Goal: Information Seeking & Learning: Learn about a topic

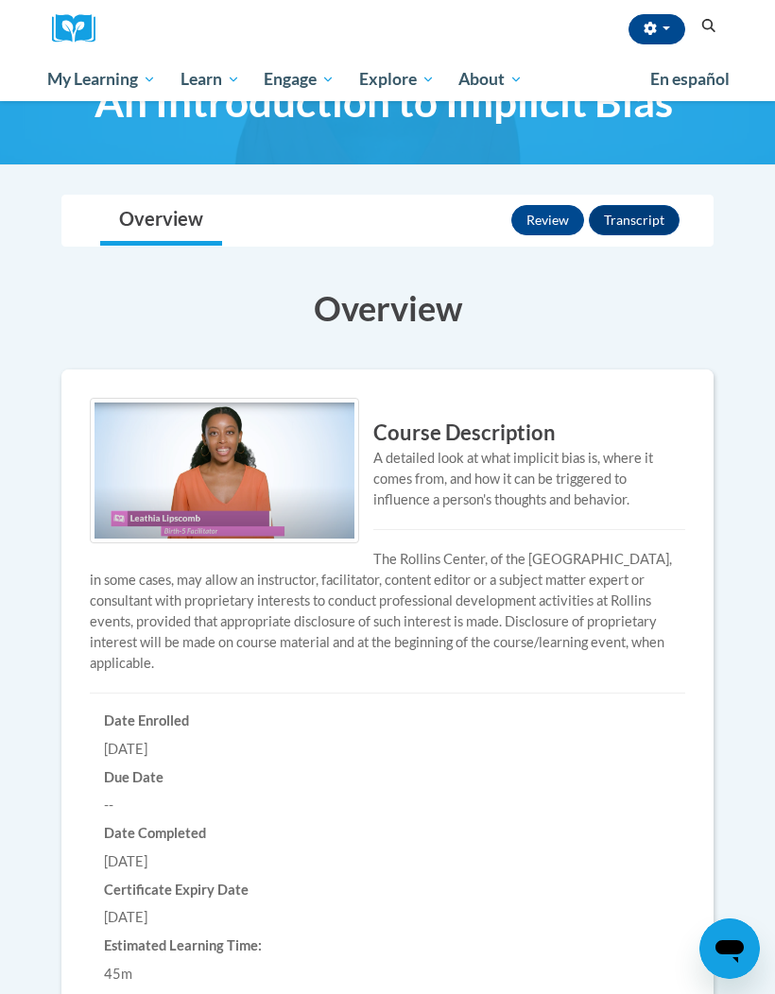
scroll to position [58, 0]
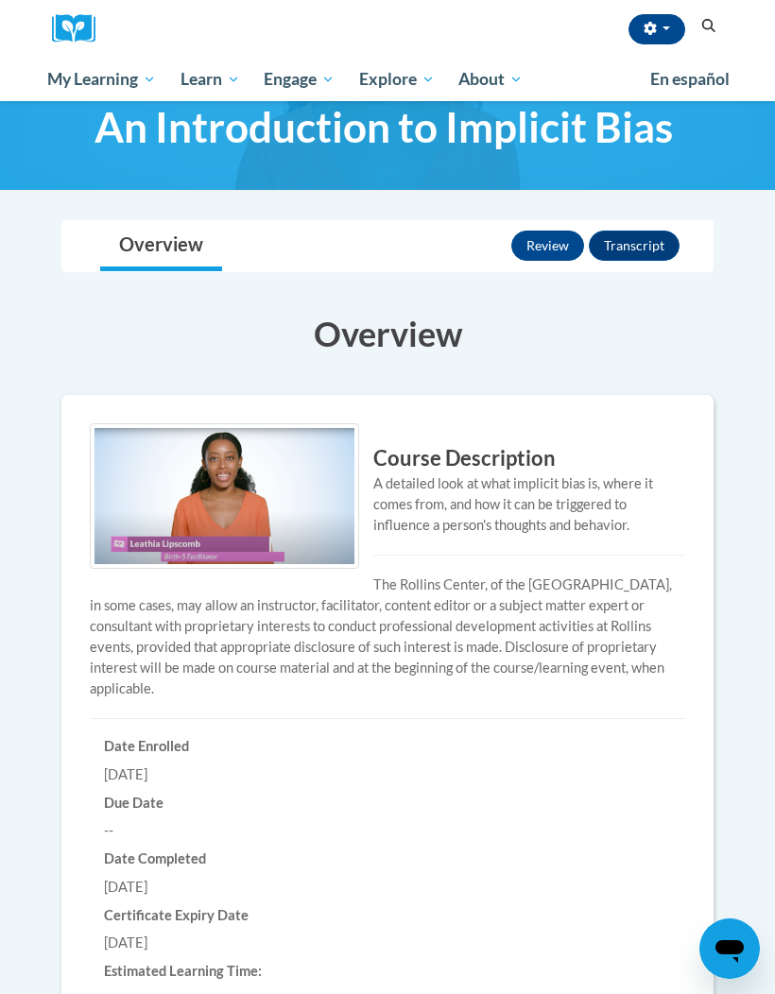
click at [545, 231] on button "Review" at bounding box center [547, 246] width 73 height 30
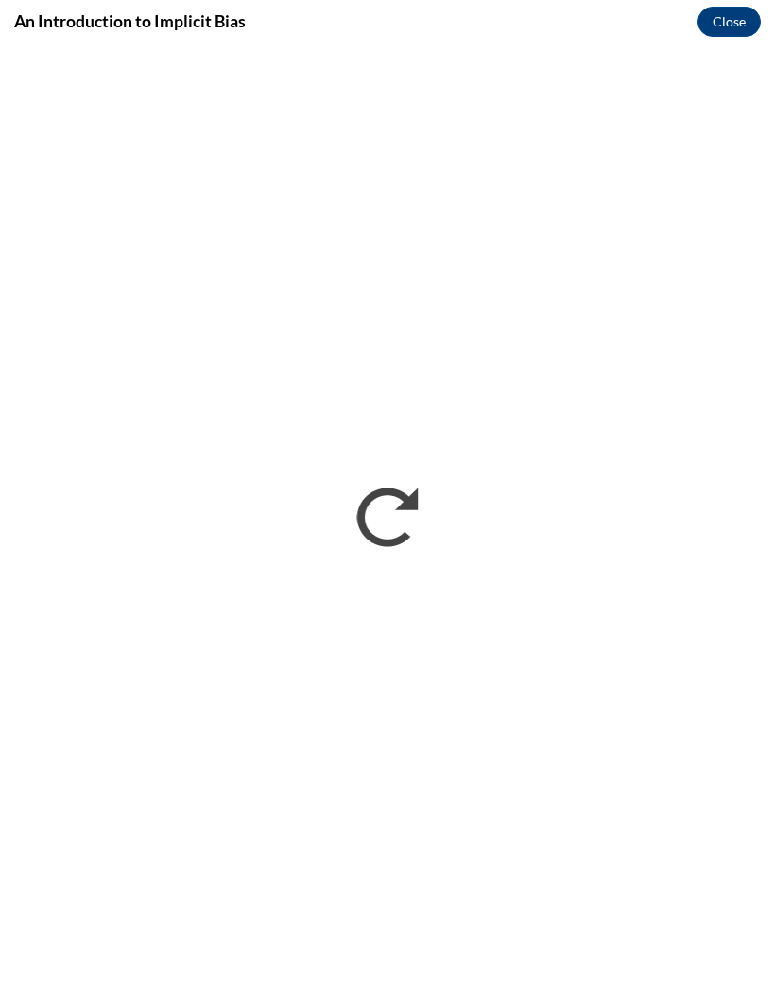
scroll to position [0, 0]
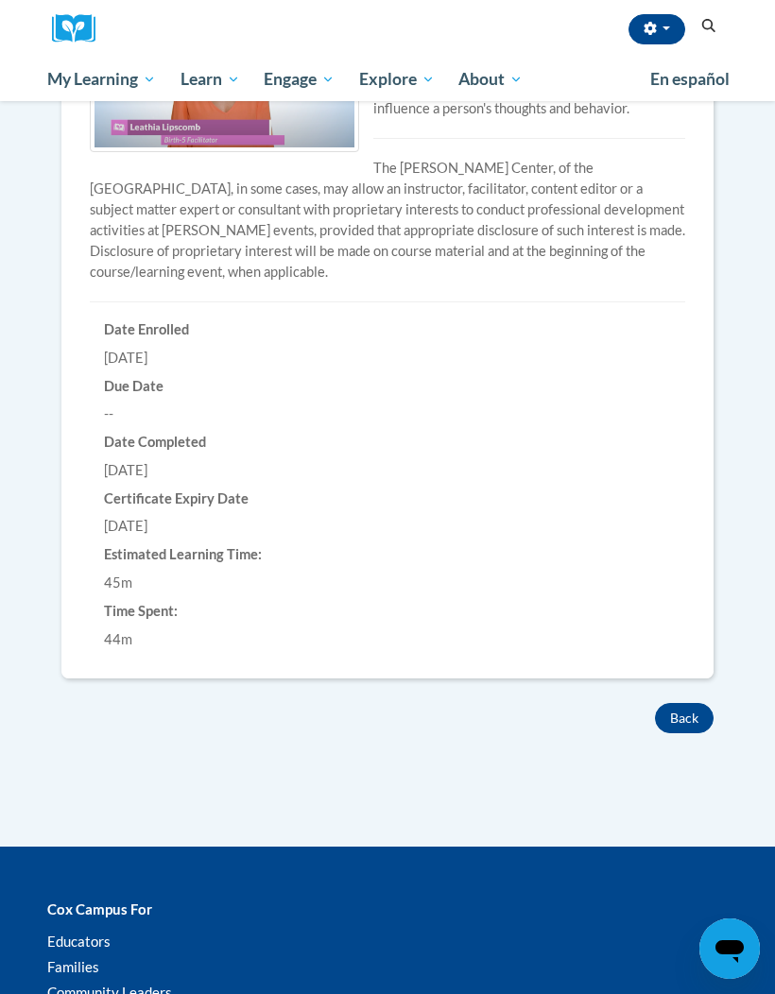
scroll to position [498, 0]
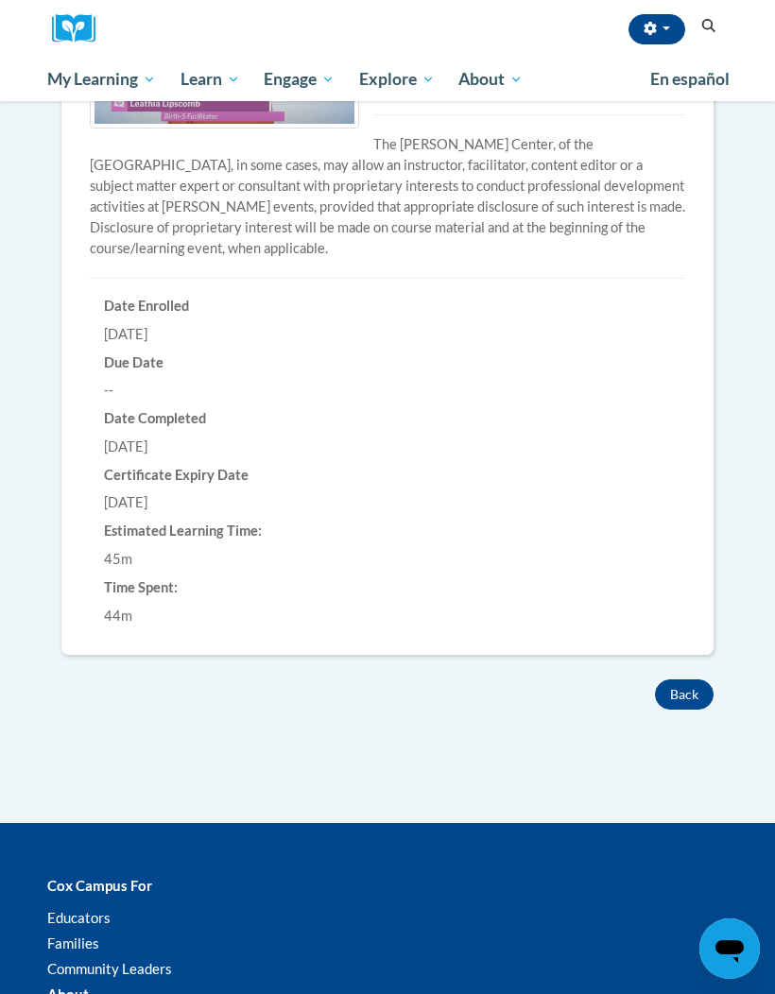
click at [524, 598] on div "Time Spent: 44m" at bounding box center [387, 602] width 595 height 47
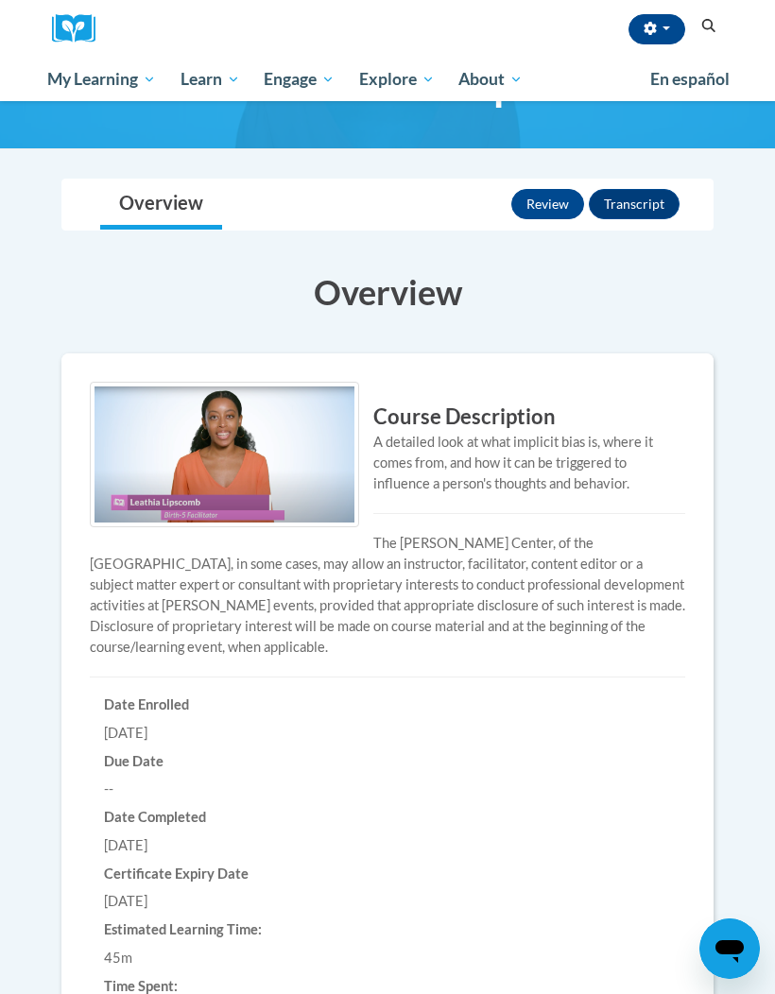
scroll to position [0, 0]
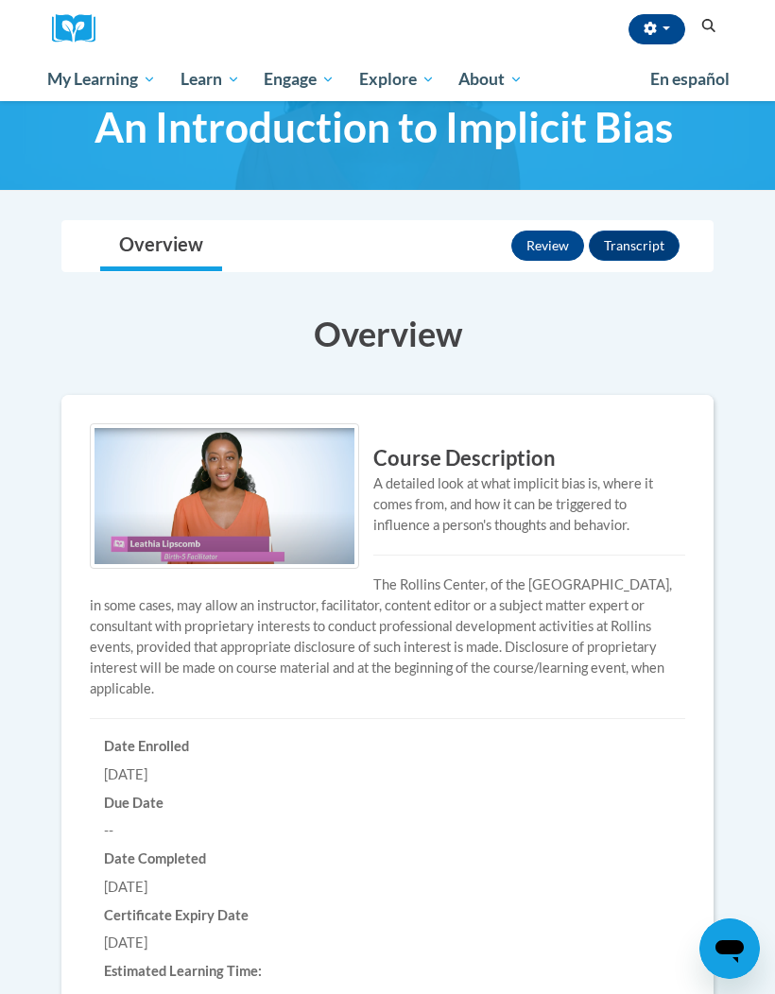
scroll to position [60, 0]
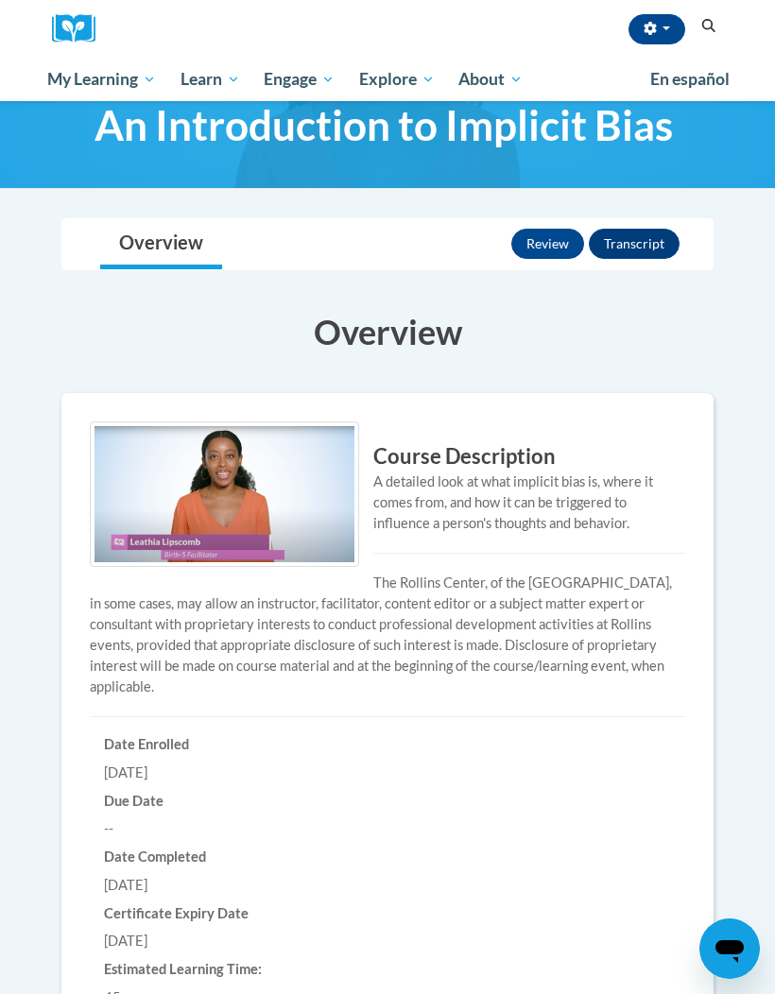
click at [553, 246] on button "Review" at bounding box center [547, 244] width 73 height 30
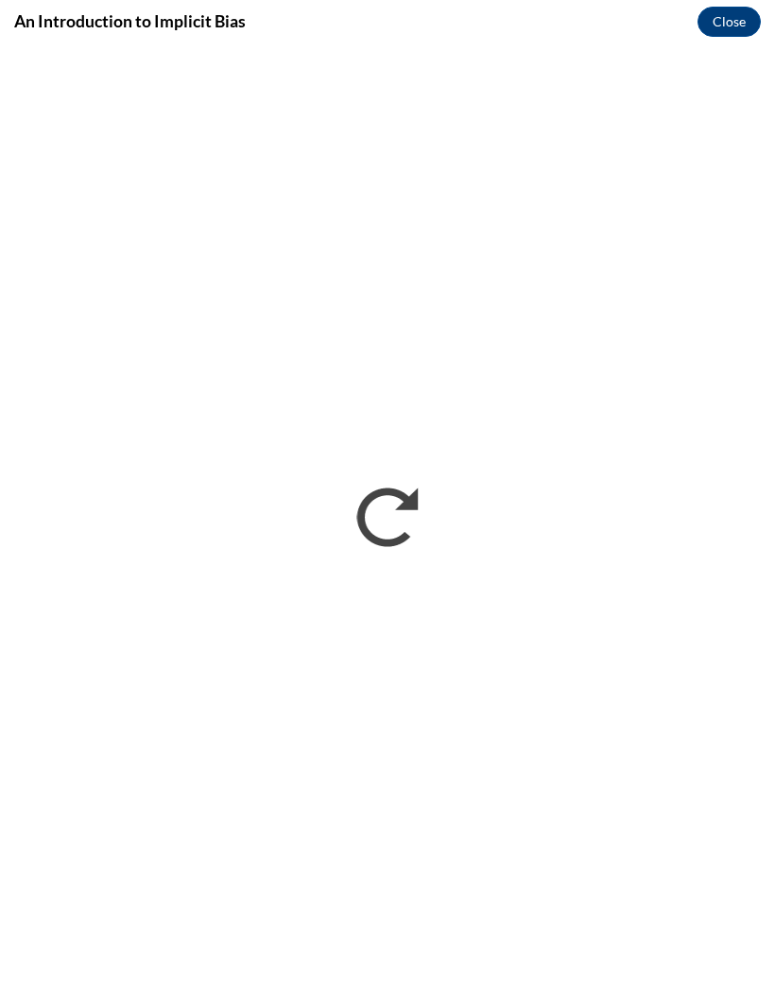
scroll to position [0, 0]
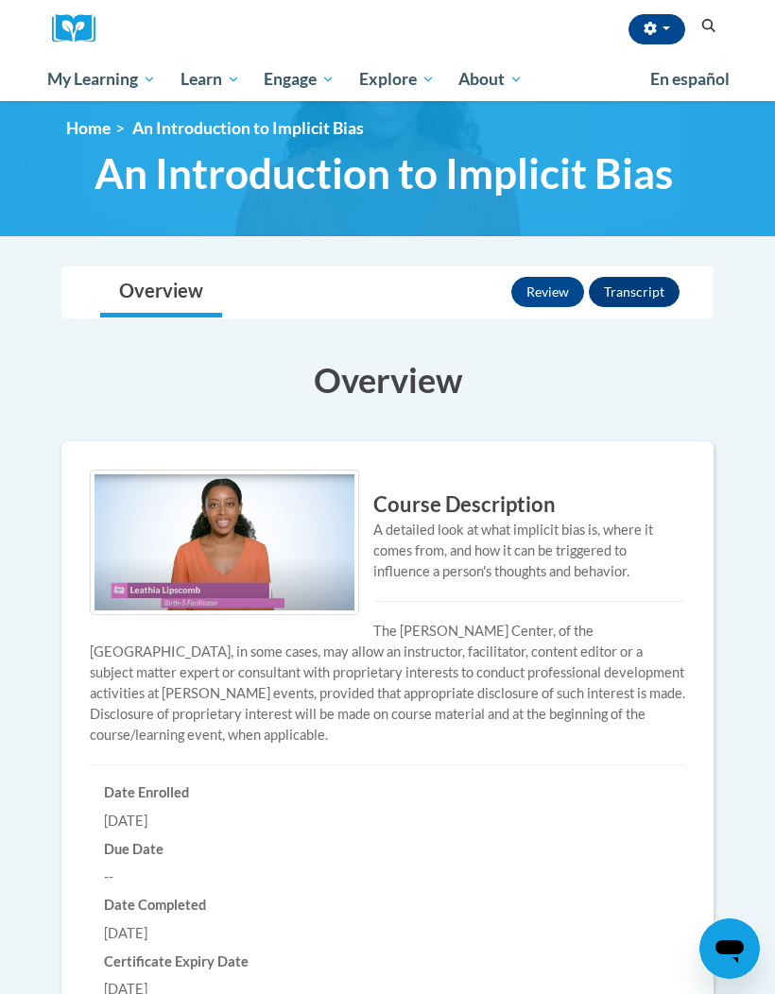
scroll to position [19, 0]
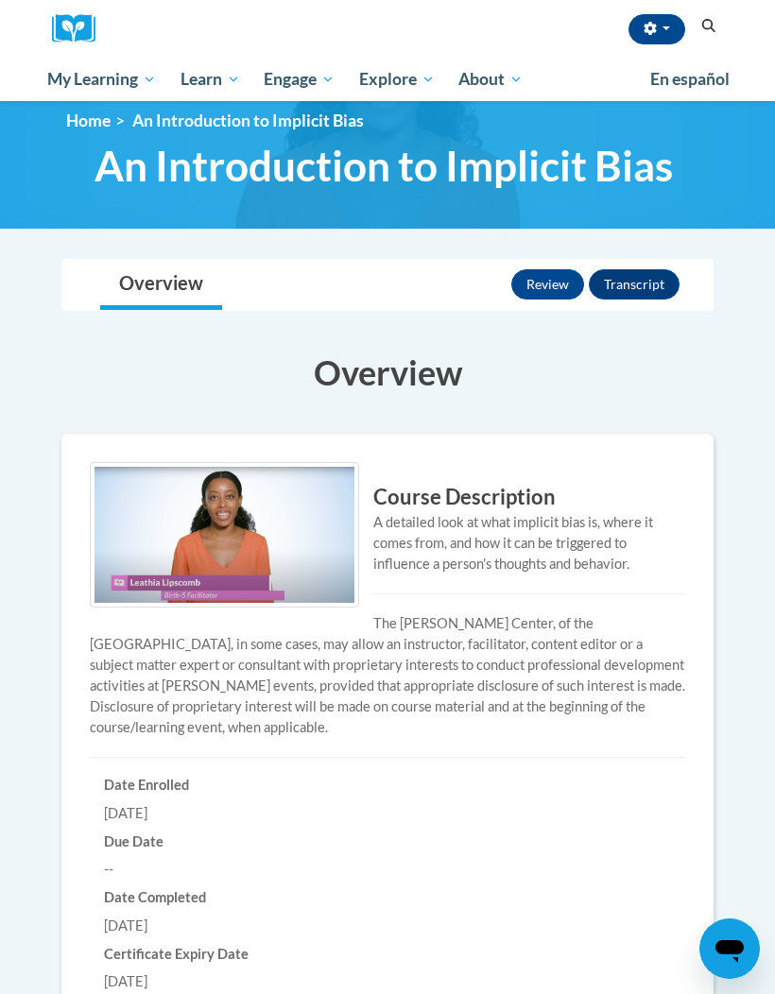
click at [189, 282] on link "Overview" at bounding box center [161, 285] width 122 height 50
click at [659, 280] on button "Transcript" at bounding box center [634, 284] width 91 height 30
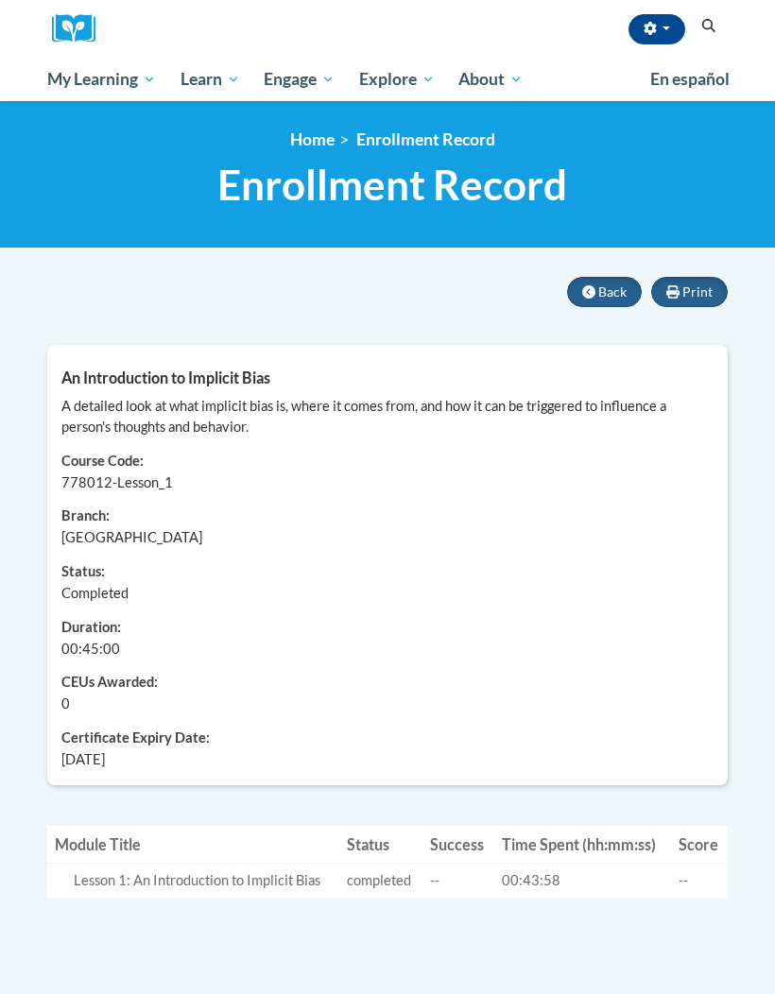
click at [610, 278] on button "Back" at bounding box center [604, 292] width 75 height 30
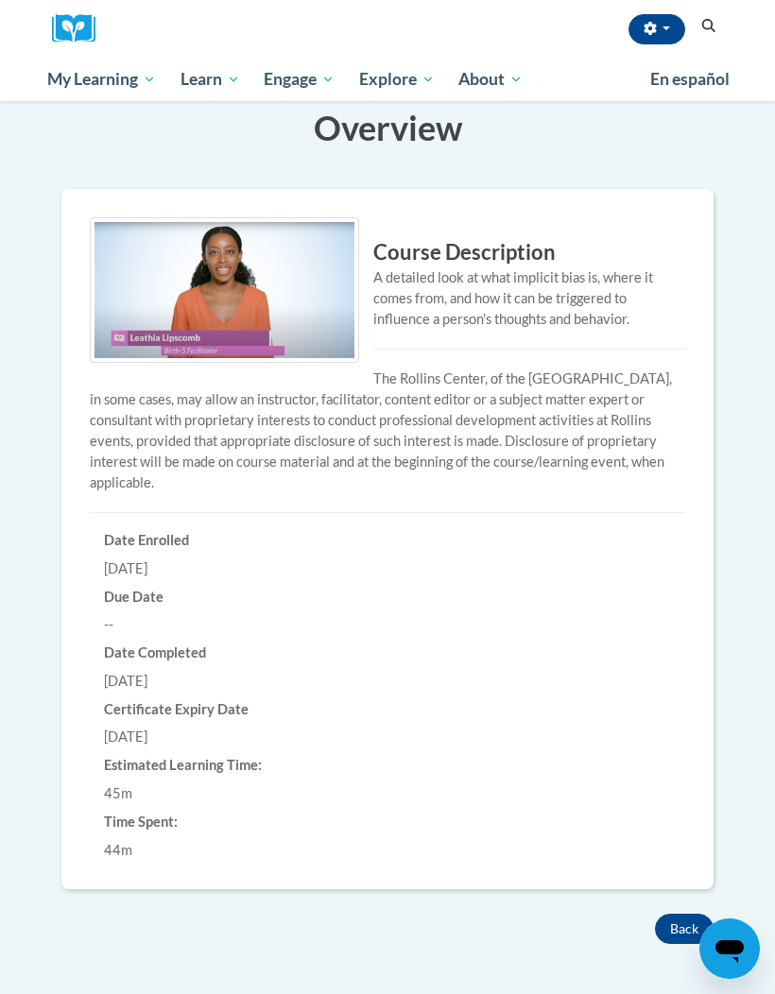
scroll to position [350, 0]
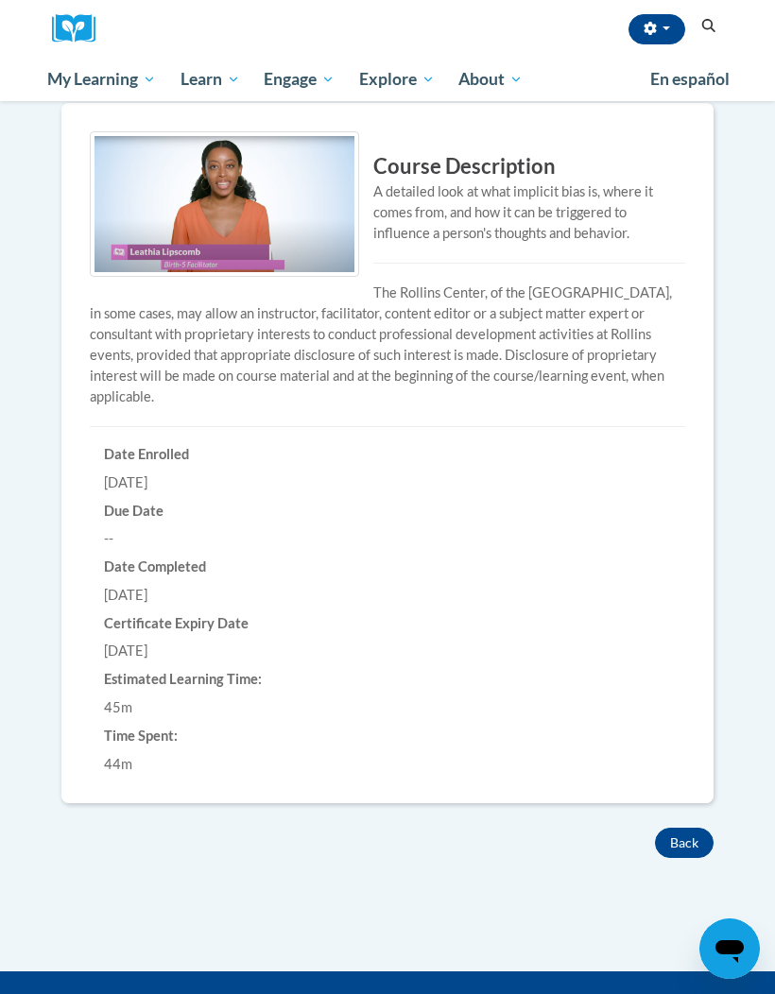
click at [681, 836] on button "Back" at bounding box center [684, 843] width 59 height 30
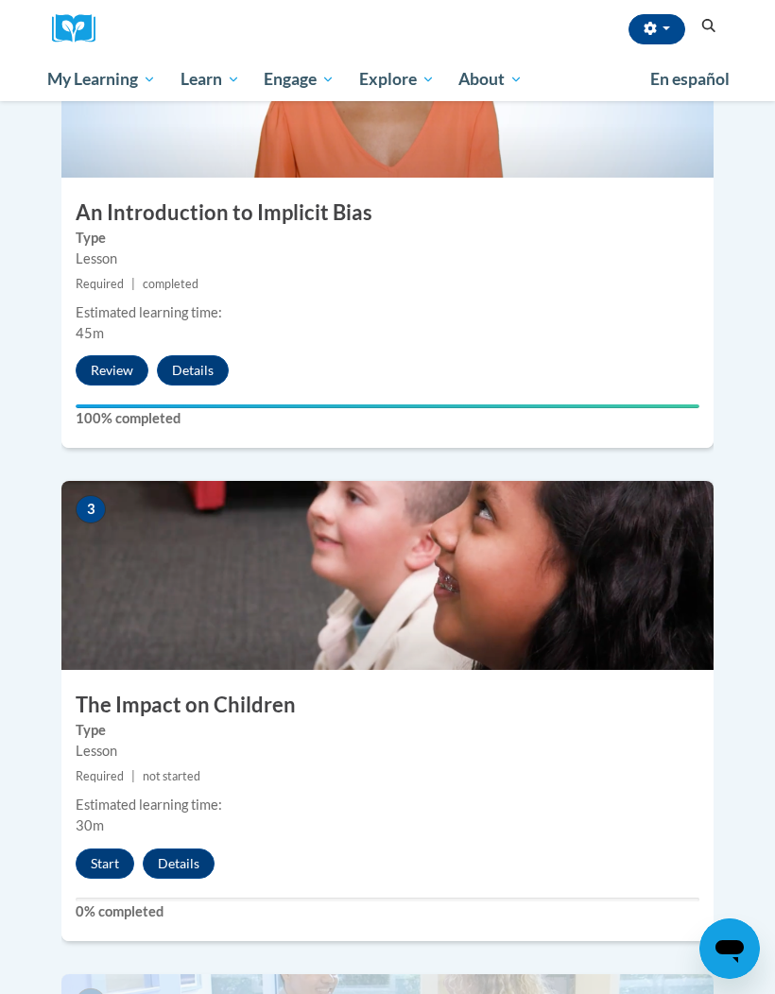
scroll to position [1116, 0]
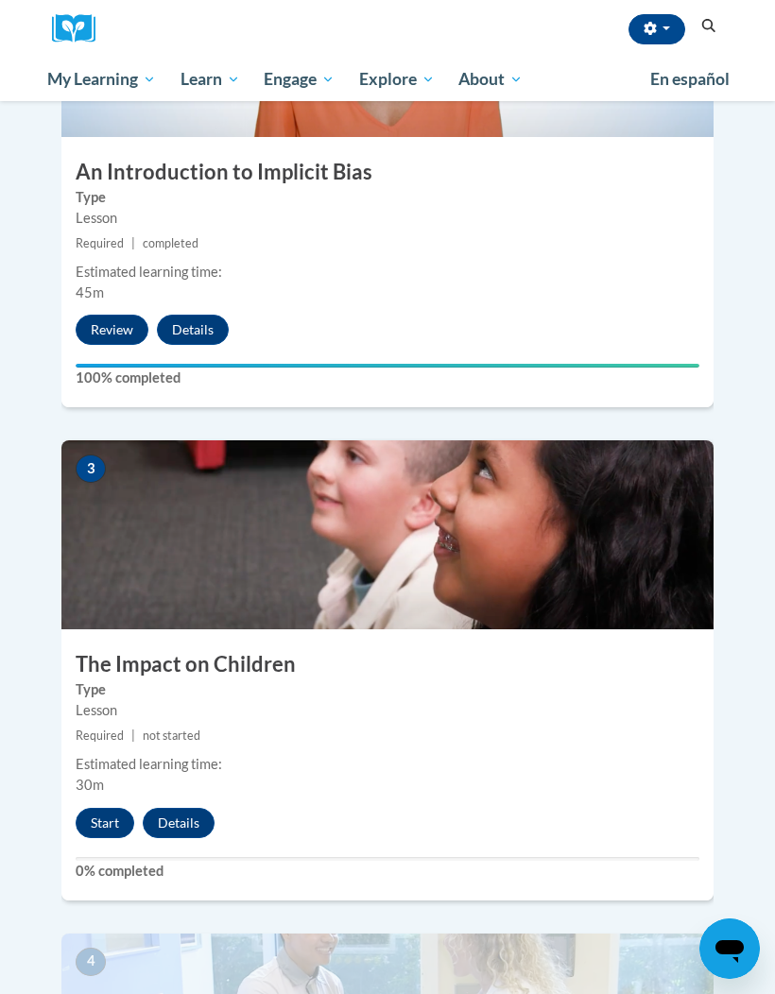
click at [113, 808] on button "Start" at bounding box center [105, 823] width 59 height 30
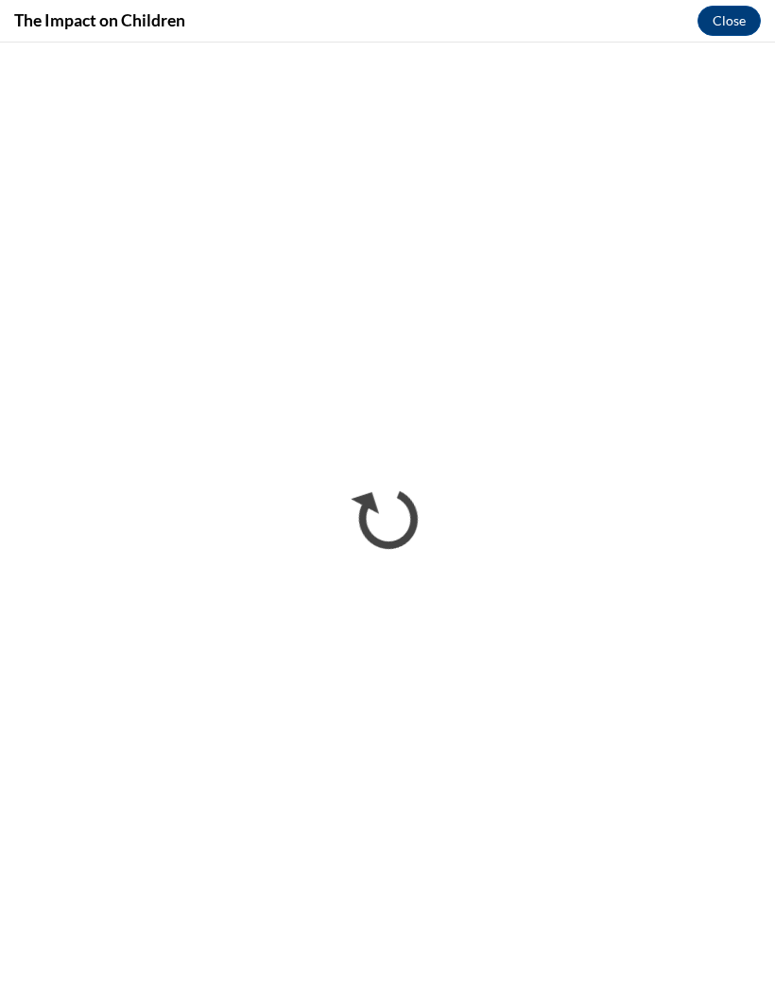
scroll to position [0, 0]
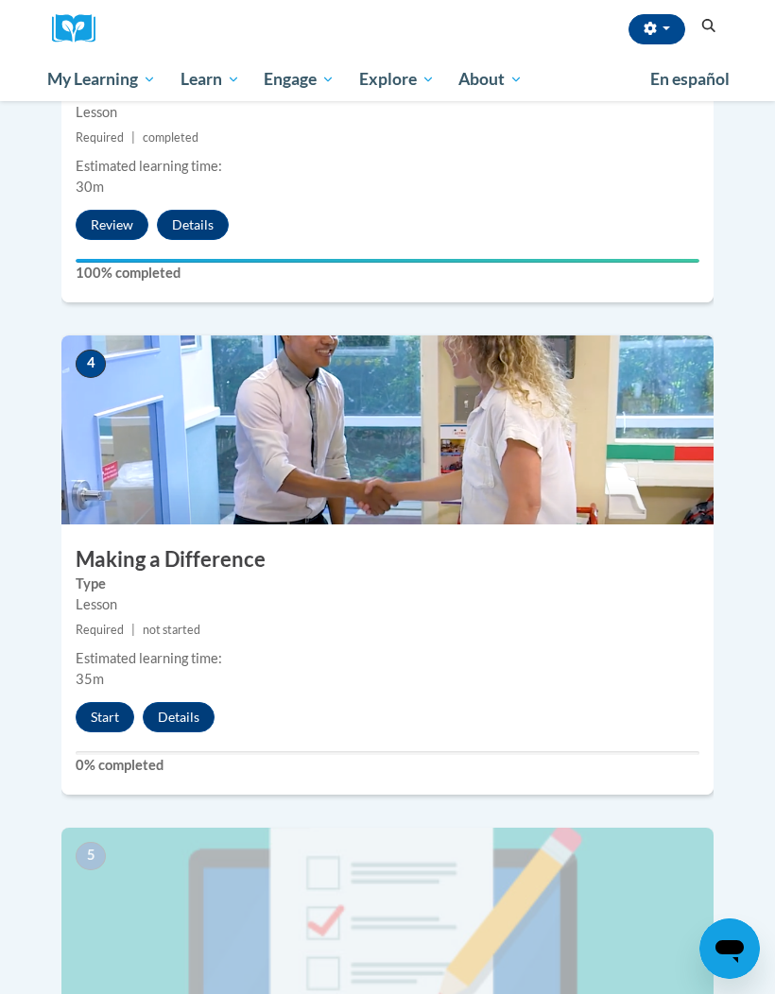
scroll to position [1706, 0]
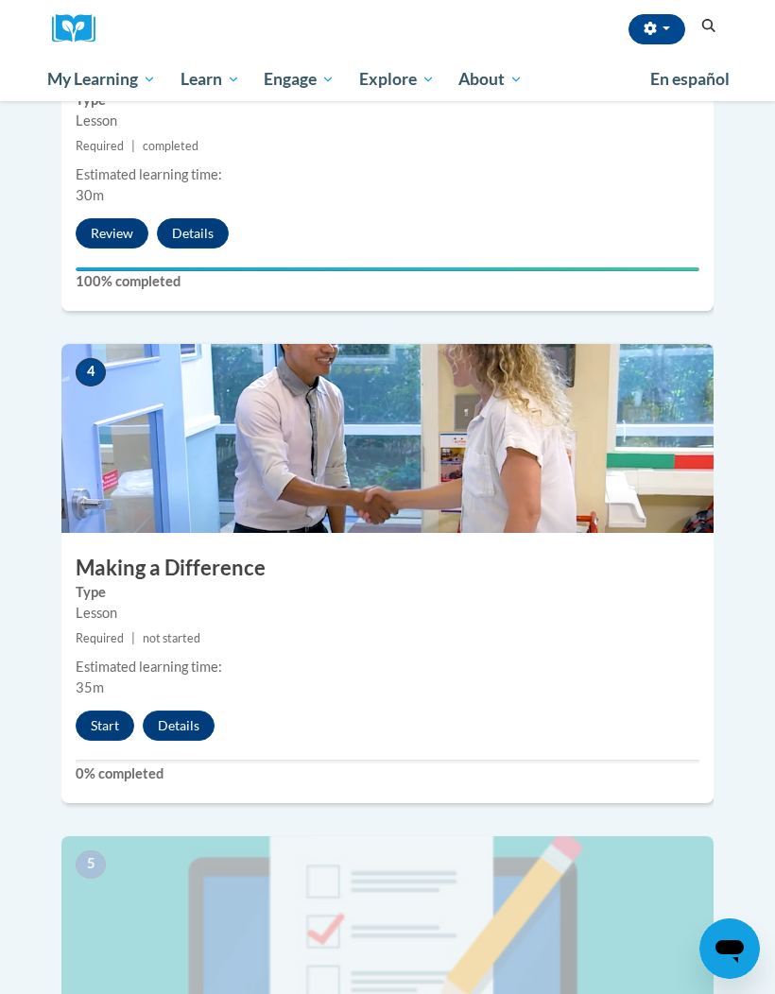
click at [100, 711] on button "Start" at bounding box center [105, 726] width 59 height 30
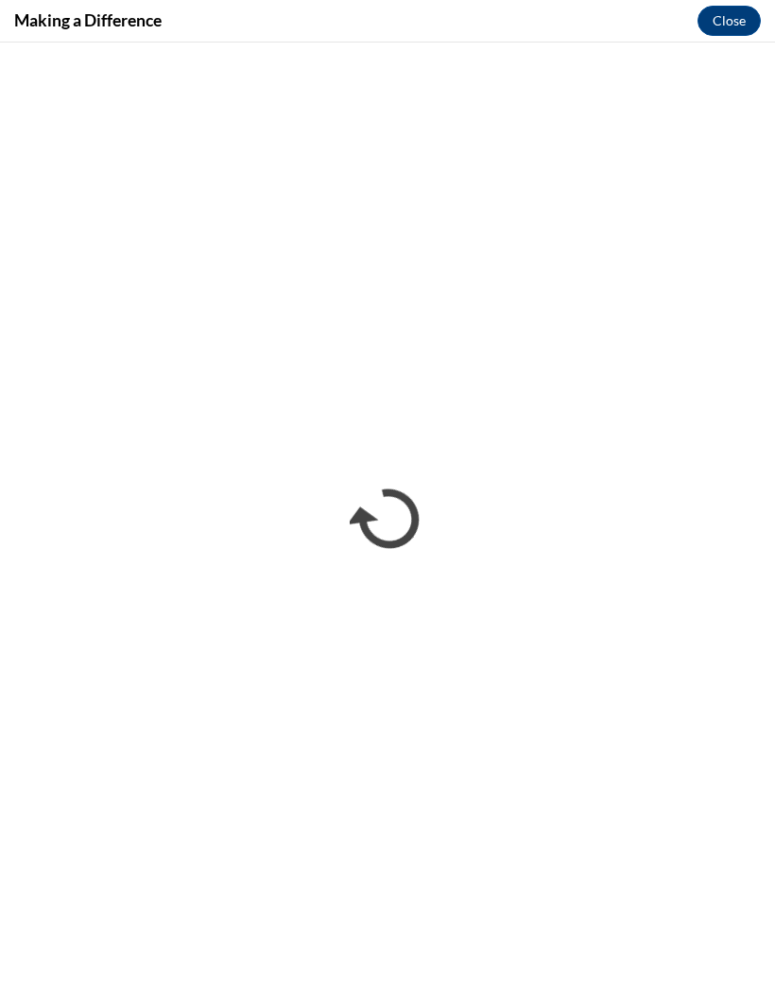
scroll to position [0, 0]
